Goal: Navigation & Orientation: Find specific page/section

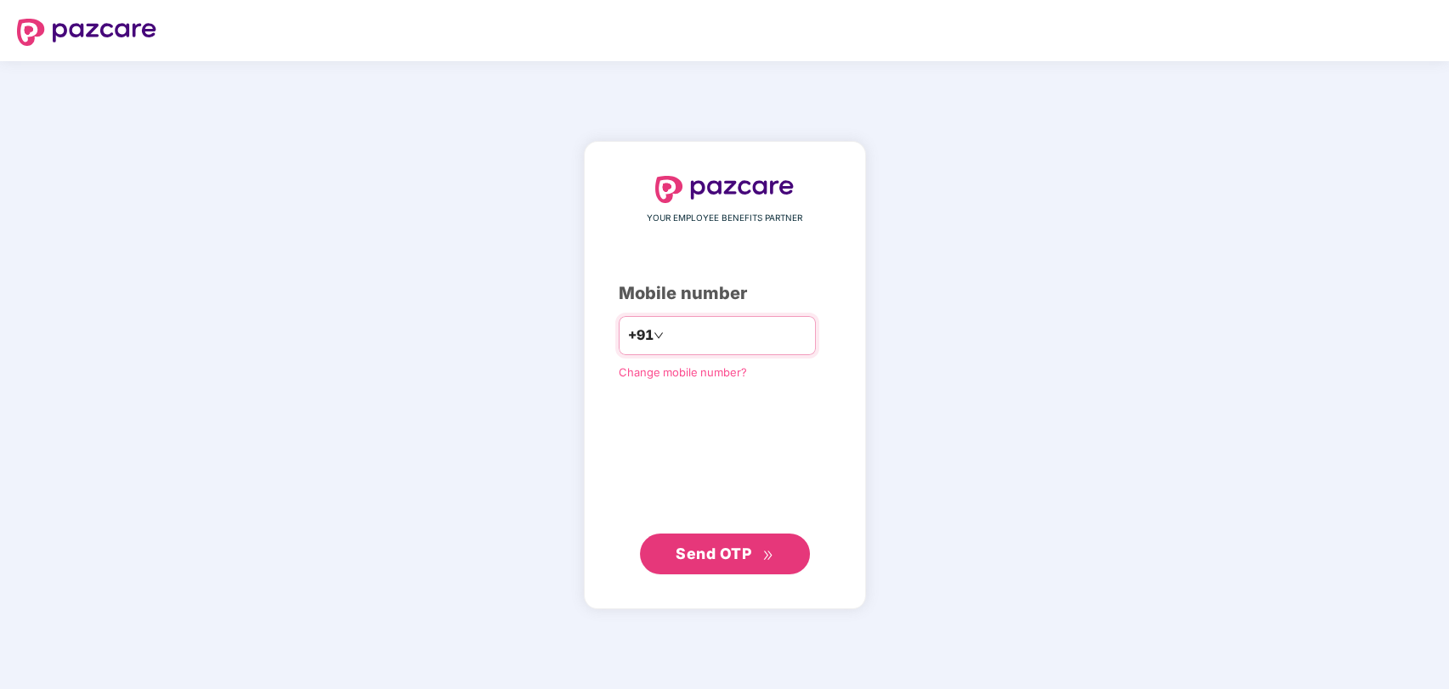
type input "**********"
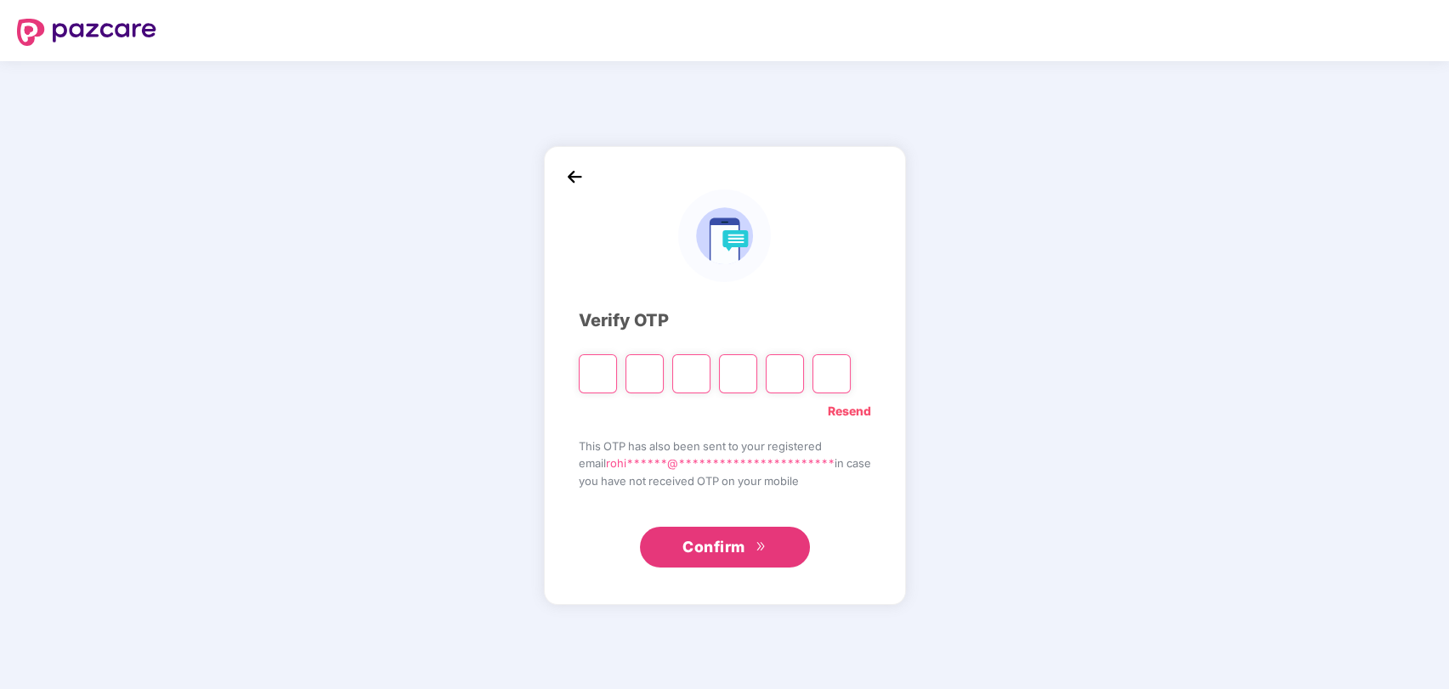
type input "*"
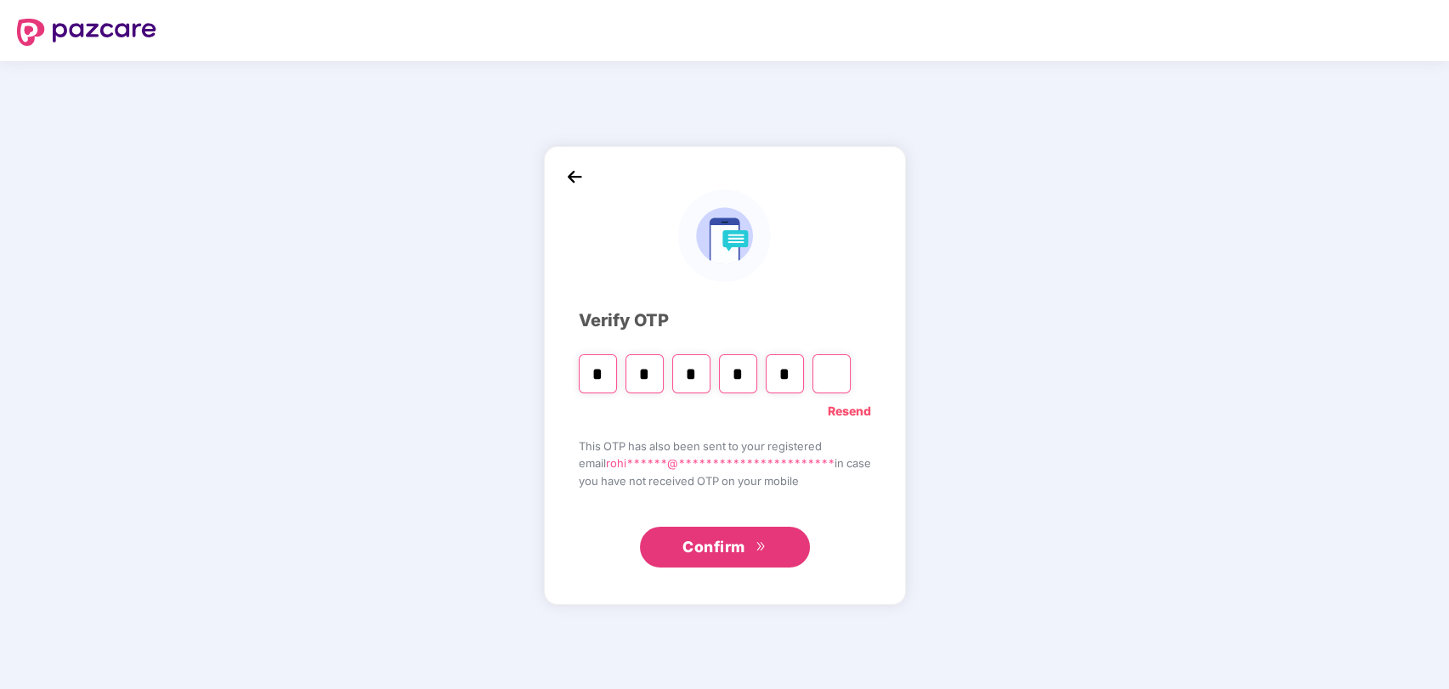
type input "*"
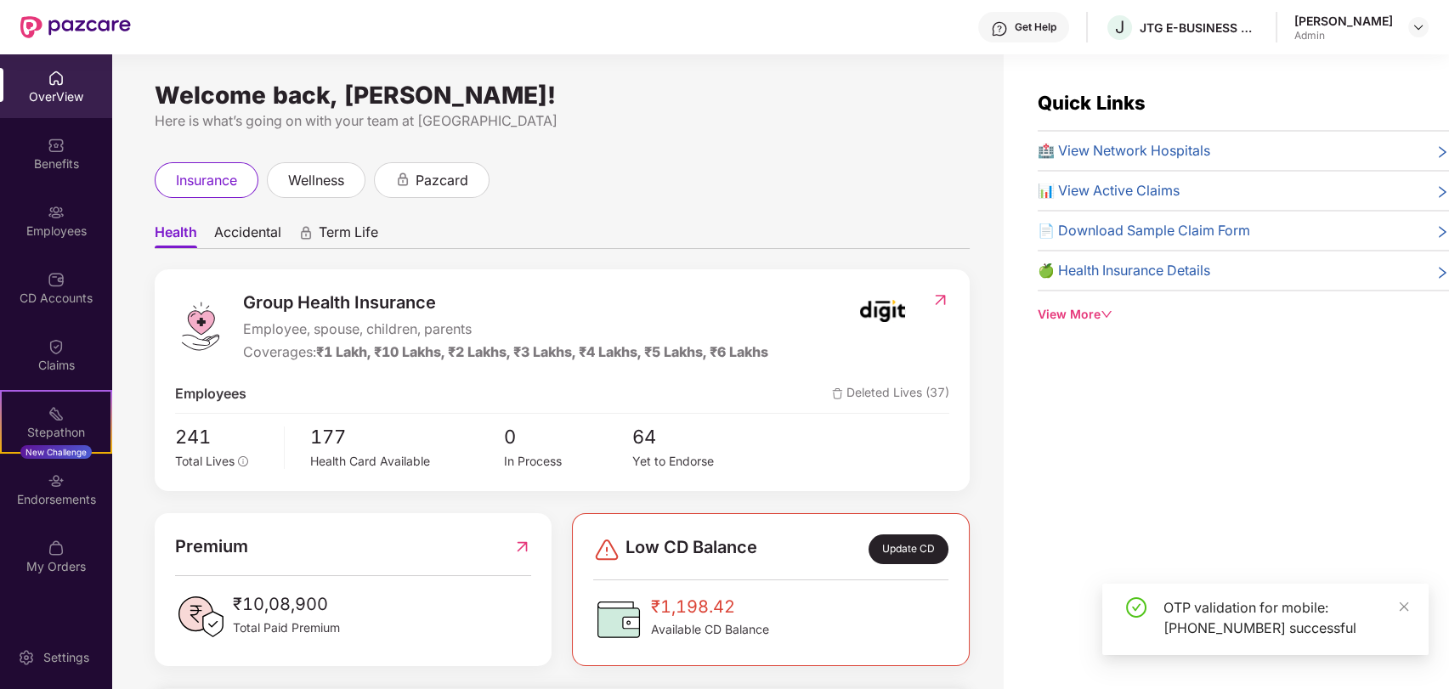
click at [1406, 23] on div "[PERSON_NAME]" at bounding box center [1361, 28] width 134 height 30
click at [1414, 25] on img at bounding box center [1418, 27] width 14 height 14
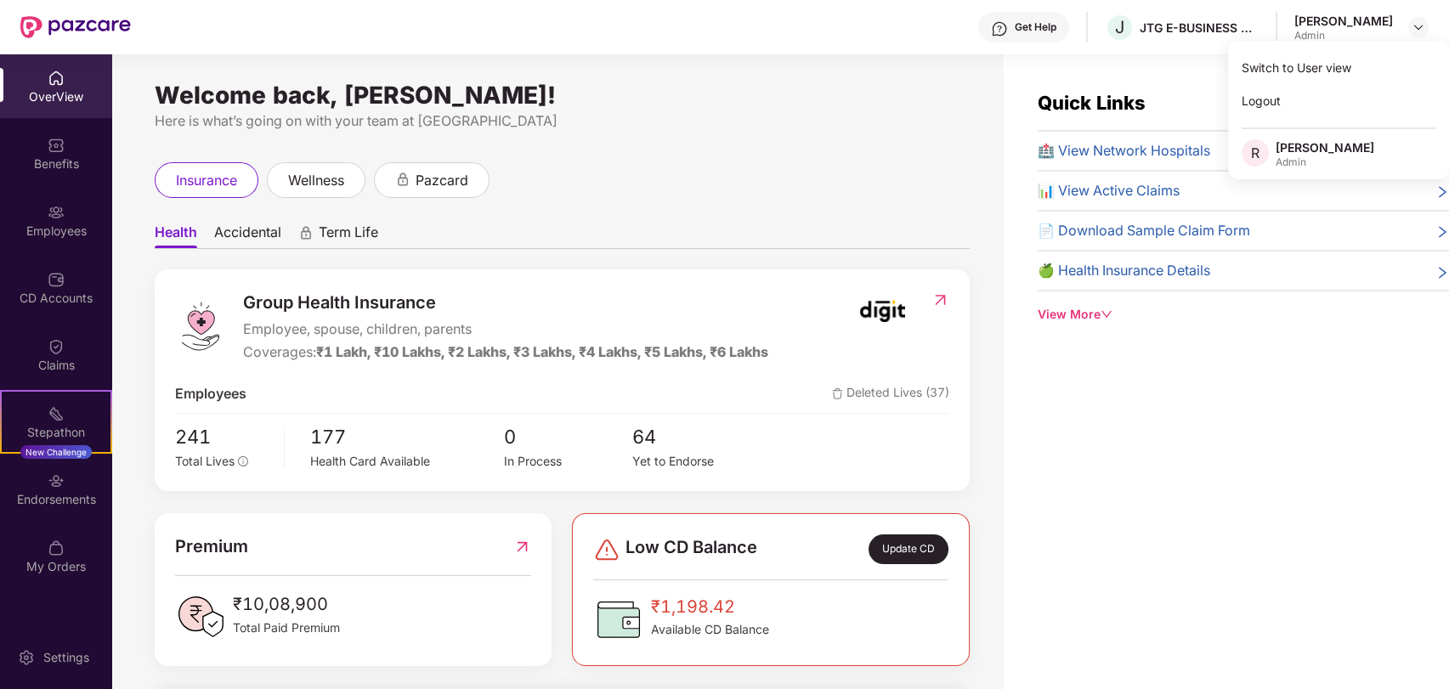
click at [1069, 35] on div "Get Help" at bounding box center [1023, 27] width 91 height 31
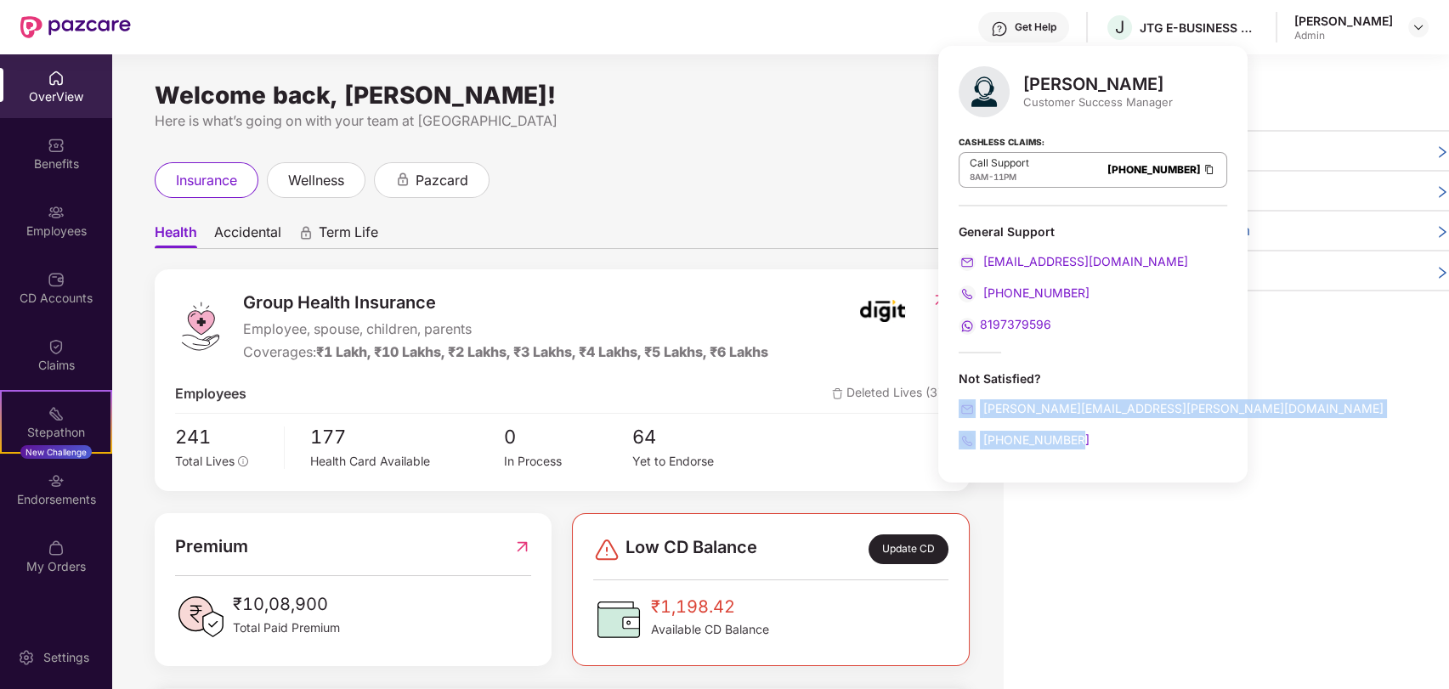
drag, startPoint x: 973, startPoint y: 392, endPoint x: 1088, endPoint y: 437, distance: 123.2
click at [1088, 437] on div "Not Satisfied? [PERSON_NAME][EMAIL_ADDRESS][PERSON_NAME][DOMAIN_NAME] [PHONE_NU…" at bounding box center [1092, 409] width 269 height 79
copy div "[PERSON_NAME][EMAIL_ADDRESS][PERSON_NAME][DOMAIN_NAME] [PHONE_NUMBER]"
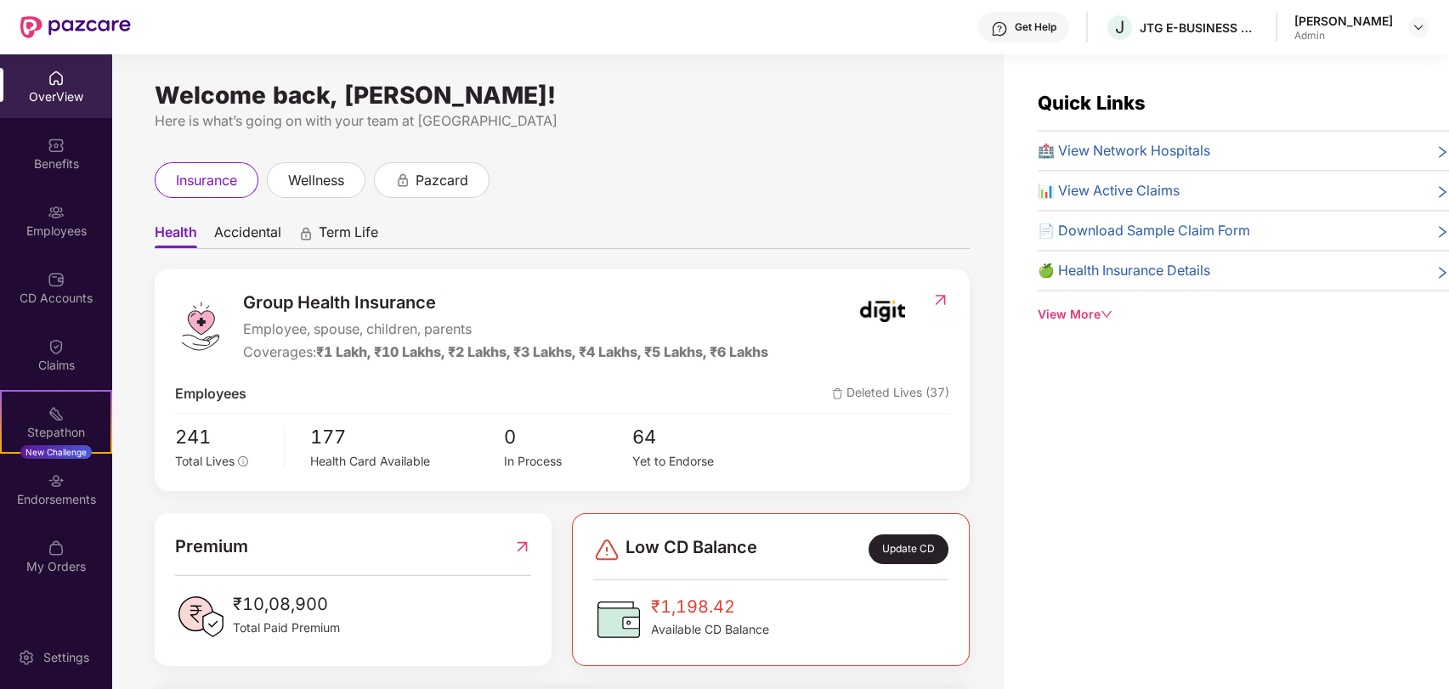
click at [816, 215] on ul "Health Accidental Term Life" at bounding box center [562, 232] width 815 height 34
click at [252, 235] on span "Accidental" at bounding box center [247, 235] width 67 height 25
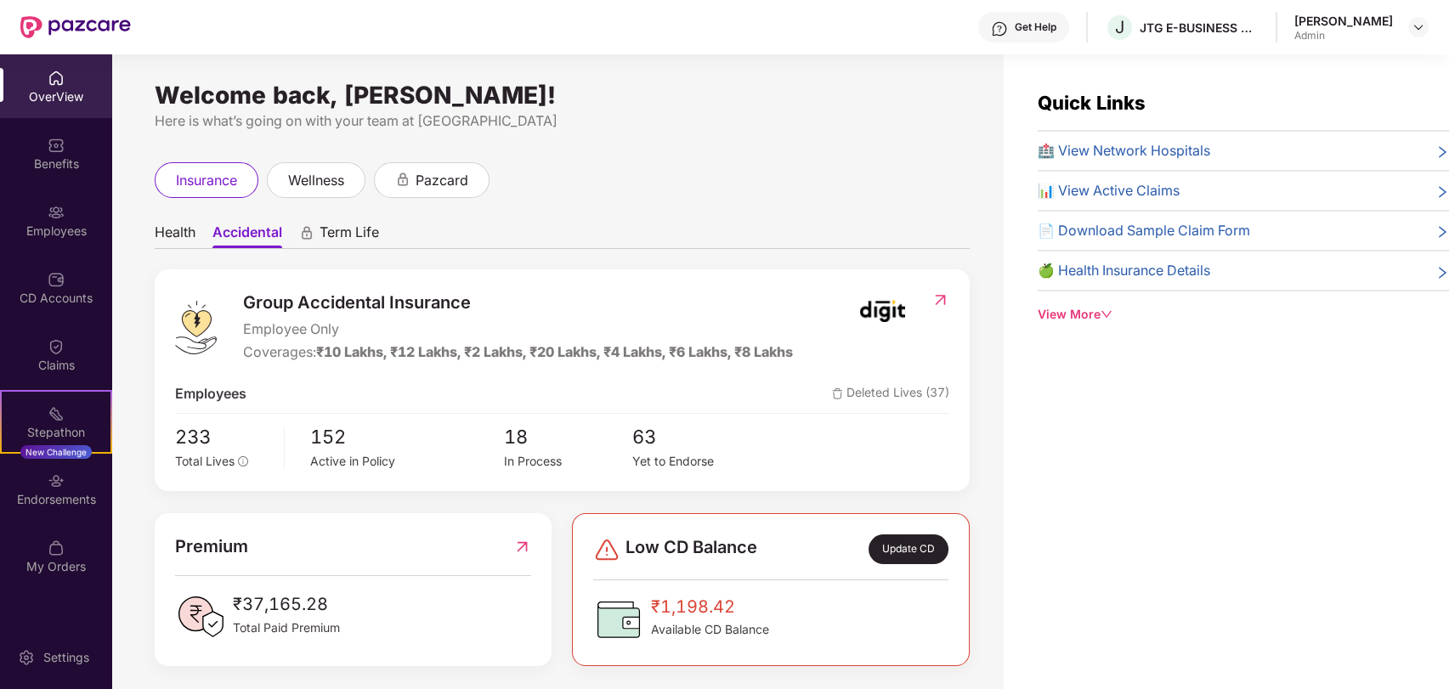
click at [340, 233] on span "Term Life" at bounding box center [348, 235] width 59 height 25
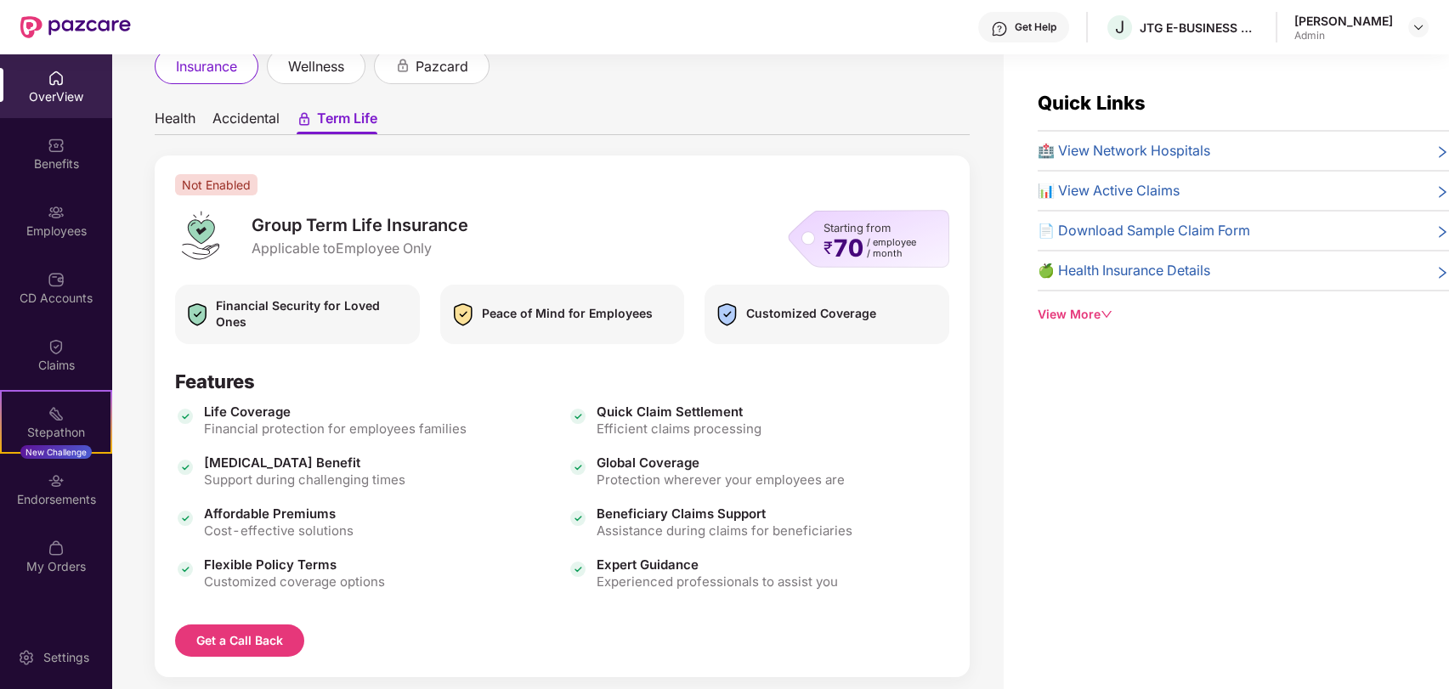
scroll to position [90, 0]
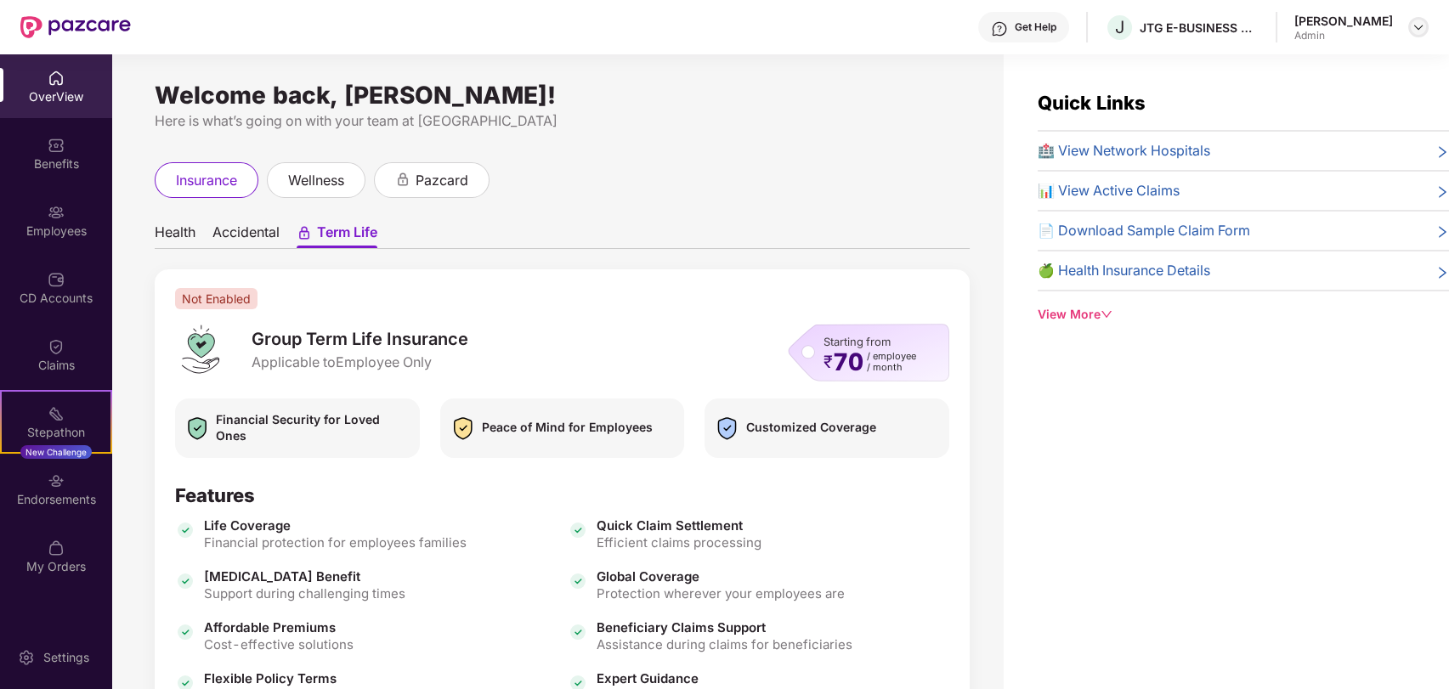
click at [1417, 30] on img at bounding box center [1418, 27] width 14 height 14
click at [1311, 159] on div "Admin" at bounding box center [1324, 162] width 99 height 14
click at [713, 105] on div "Welcome back, Rohit Paul! Here is what’s going on with your team at Pazcare" at bounding box center [562, 109] width 815 height 43
